Goal: Contribute content

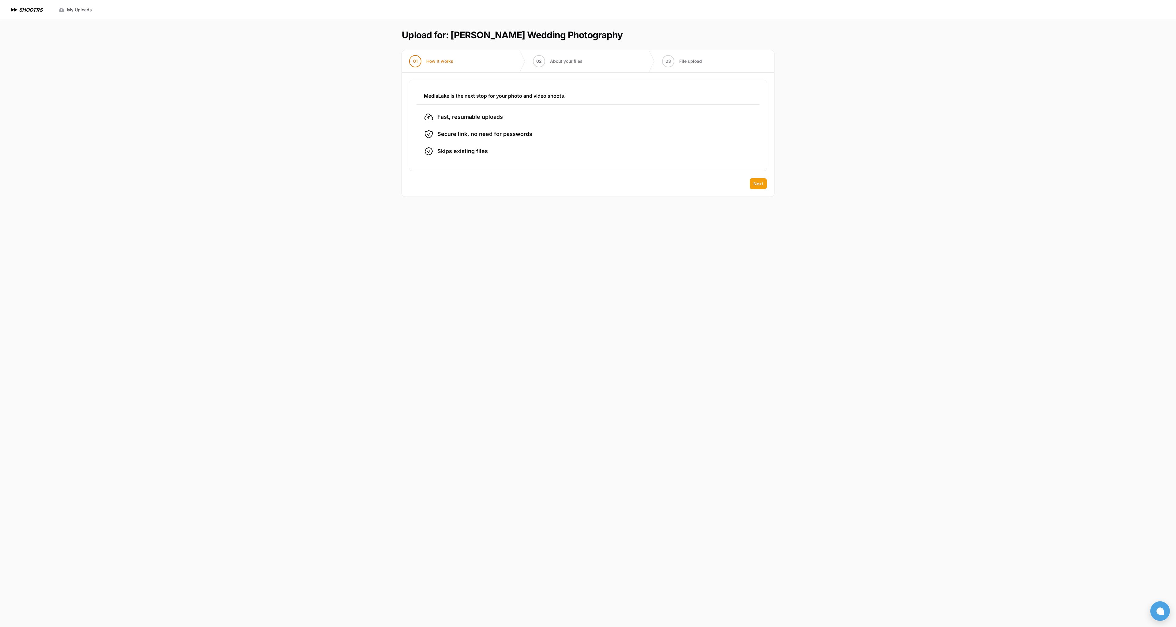
click at [761, 184] on span "Next" at bounding box center [759, 184] width 10 height 6
click at [759, 232] on span "Next" at bounding box center [759, 230] width 10 height 6
click at [761, 186] on span "Next" at bounding box center [759, 184] width 10 height 6
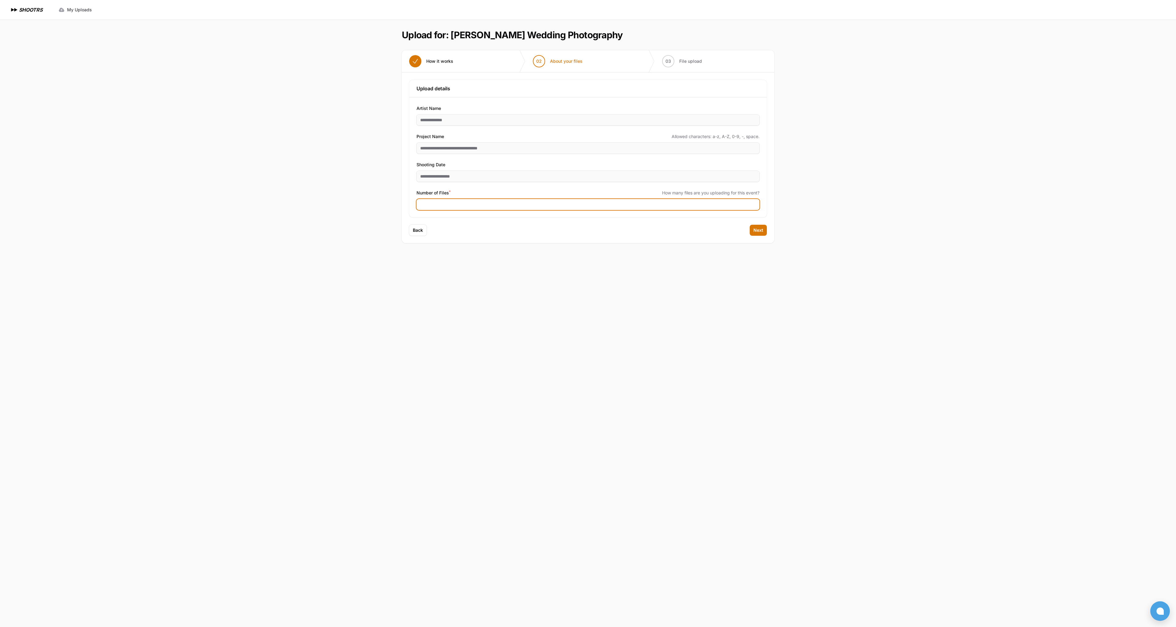
drag, startPoint x: 389, startPoint y: 206, endPoint x: 351, endPoint y: 202, distance: 38.0
click at [353, 202] on div "Expand sidebar Collapse sidebar SHOOTRS SHOOTRS My Uploads" at bounding box center [588, 313] width 1176 height 627
type input "***"
click at [754, 235] on button "Next" at bounding box center [758, 230] width 17 height 11
